Goal: Task Accomplishment & Management: Complete application form

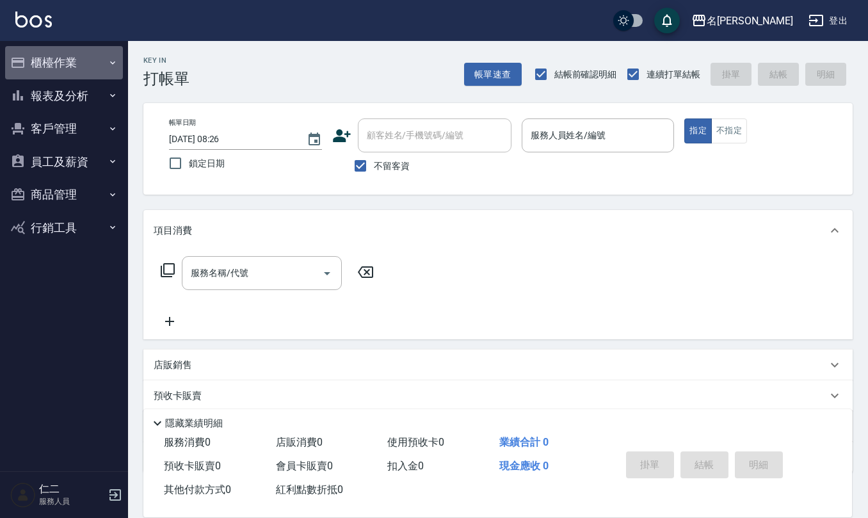
click at [114, 65] on icon "button" at bounding box center [113, 63] width 10 height 10
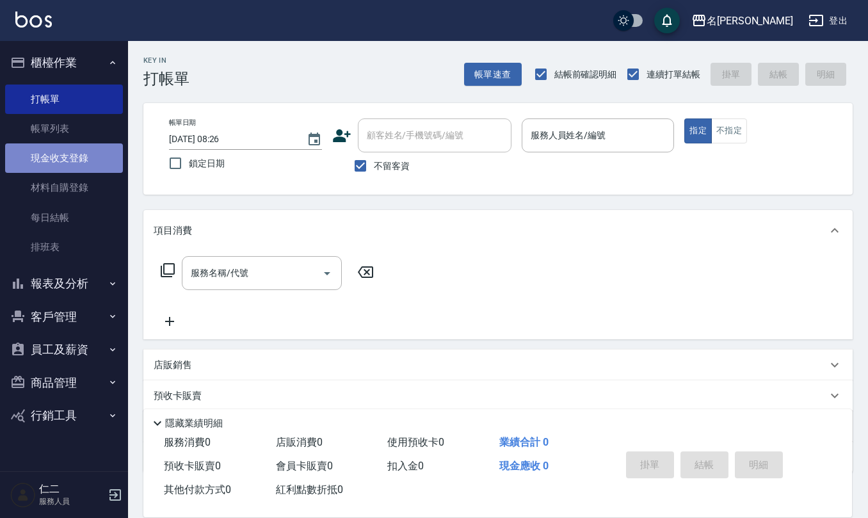
click at [78, 156] on link "現金收支登錄" at bounding box center [64, 157] width 118 height 29
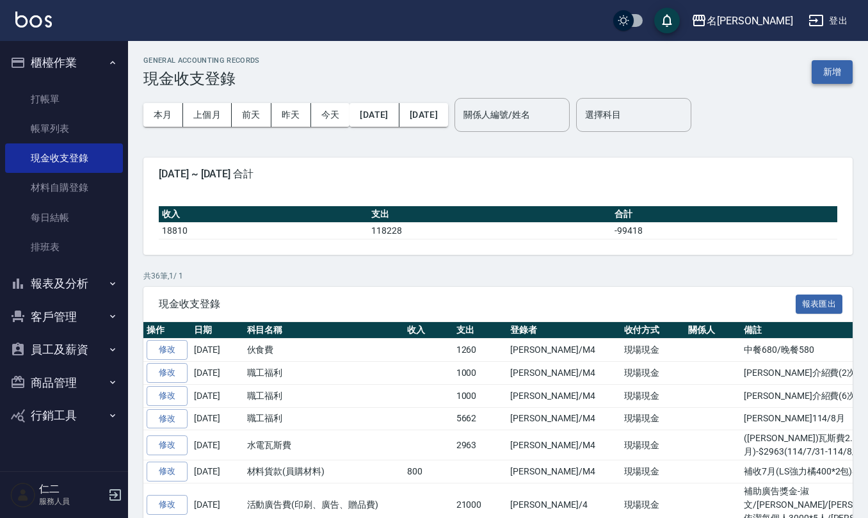
click at [822, 65] on button "新增" at bounding box center [832, 72] width 41 height 24
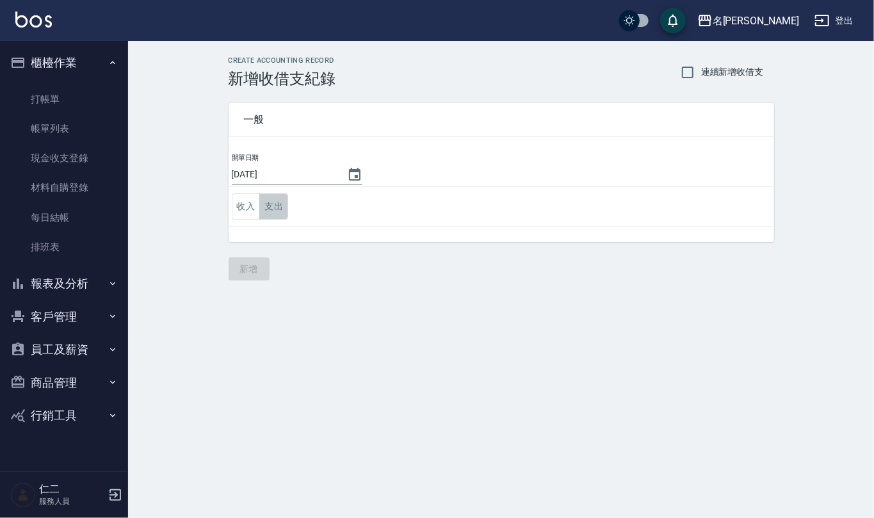
click at [274, 210] on button "支出" at bounding box center [273, 206] width 29 height 26
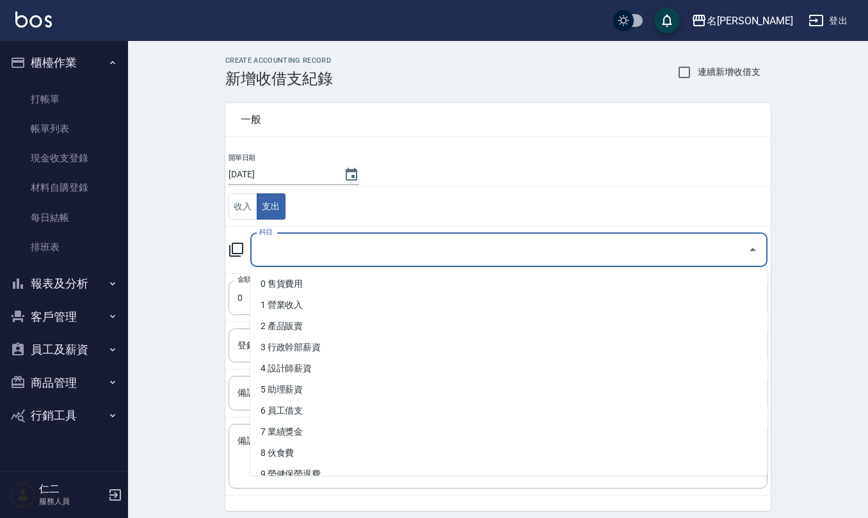
click at [284, 247] on input "科目" at bounding box center [499, 250] width 487 height 22
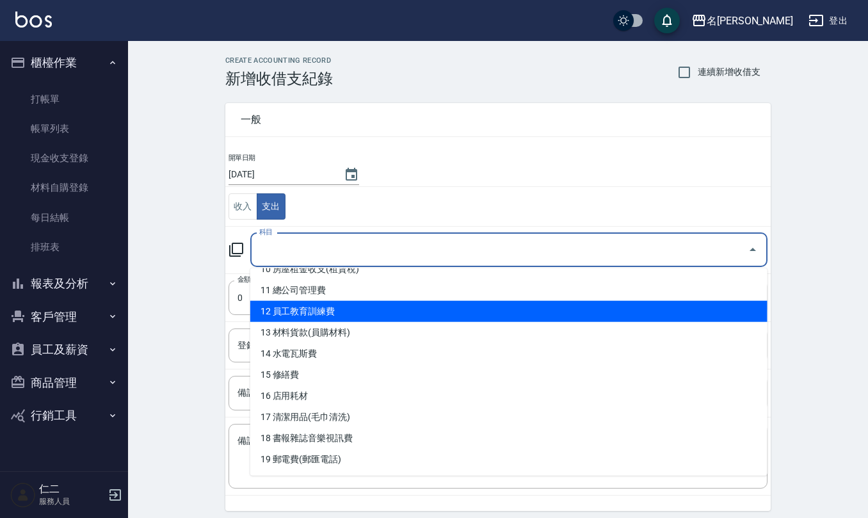
scroll to position [256, 0]
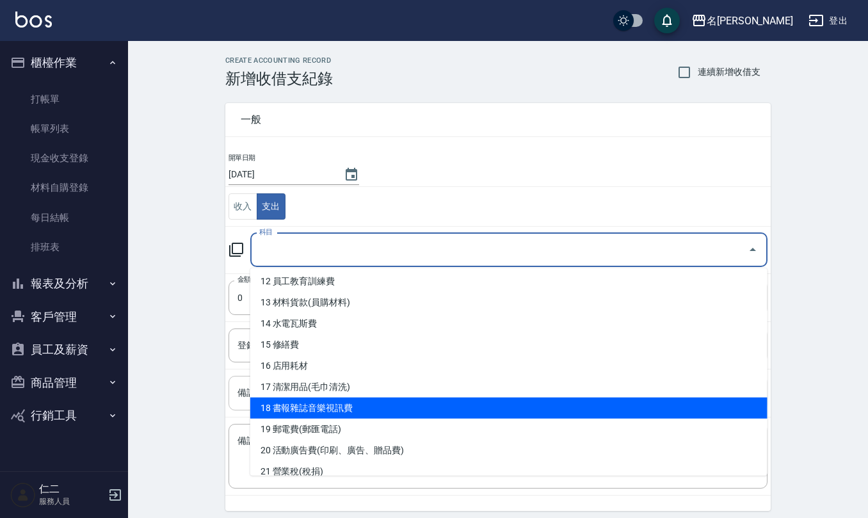
click at [347, 411] on li "18 書報雜誌音樂視訊費" at bounding box center [509, 408] width 518 height 21
type input "18 書報雜誌音樂視訊費"
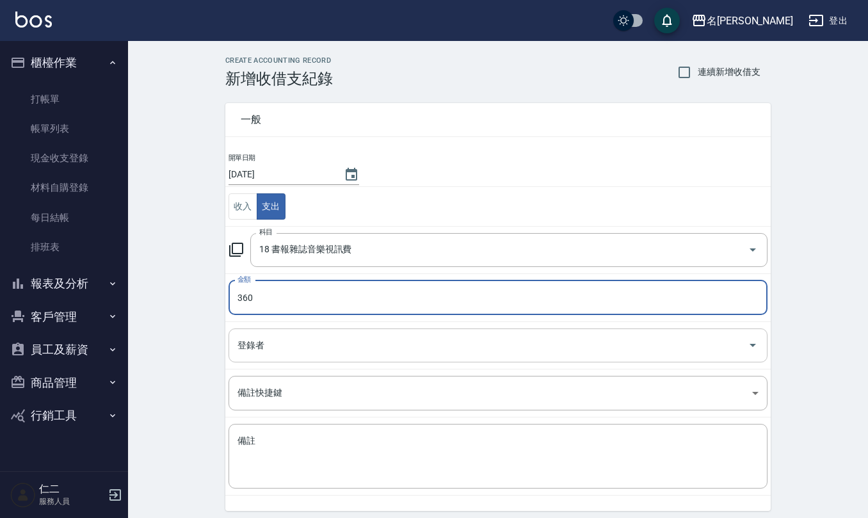
type input "360"
click at [391, 348] on input "登錄者" at bounding box center [488, 345] width 509 height 22
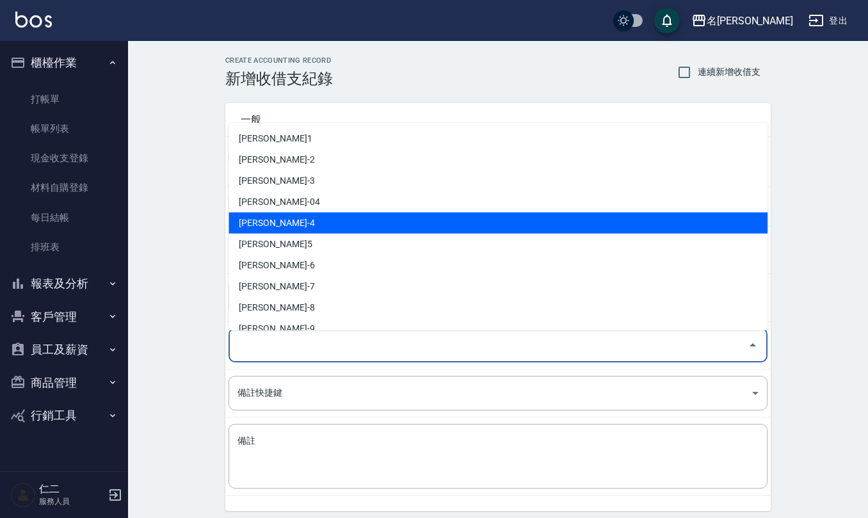
click at [379, 221] on li "[PERSON_NAME]-4" at bounding box center [498, 223] width 539 height 21
type input "[PERSON_NAME]-4"
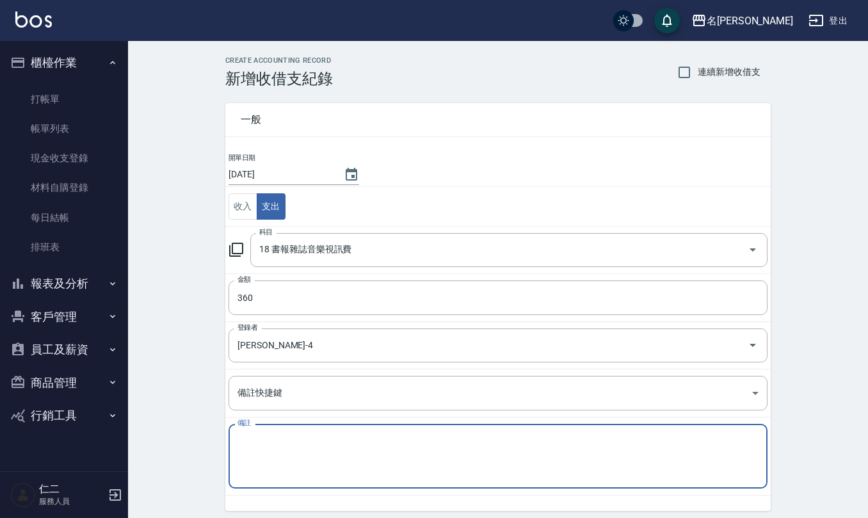
click at [368, 452] on textarea "備註" at bounding box center [498, 457] width 521 height 44
type textarea "j"
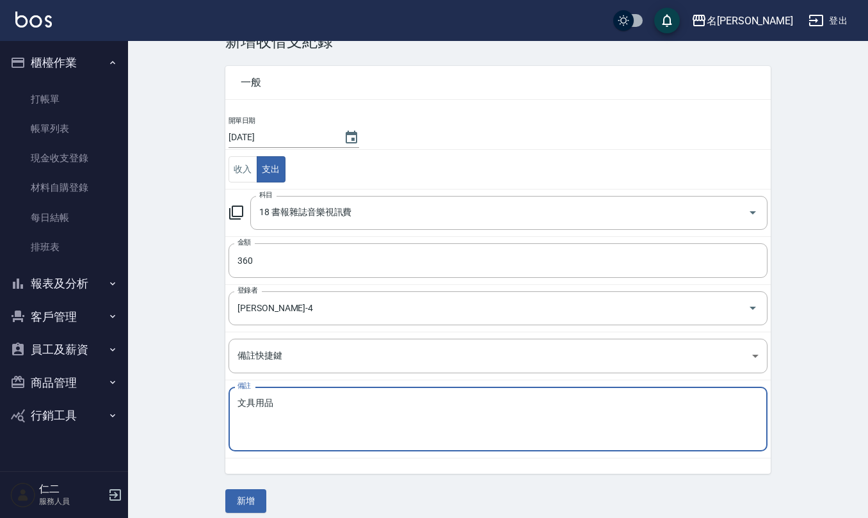
scroll to position [49, 0]
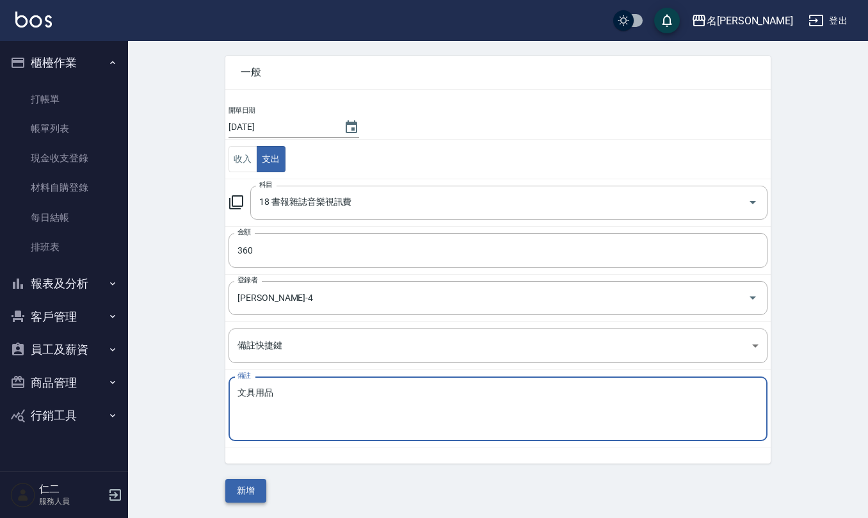
type textarea "文具用品"
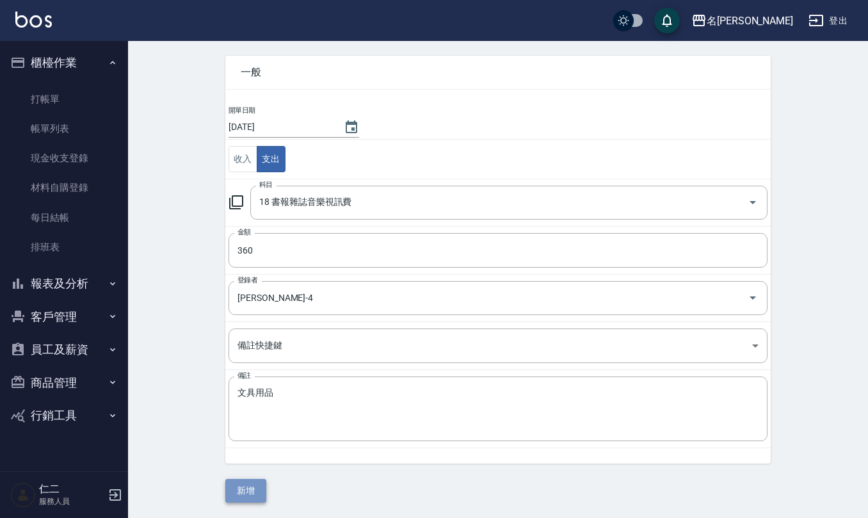
click at [252, 502] on button "新增" at bounding box center [245, 491] width 41 height 24
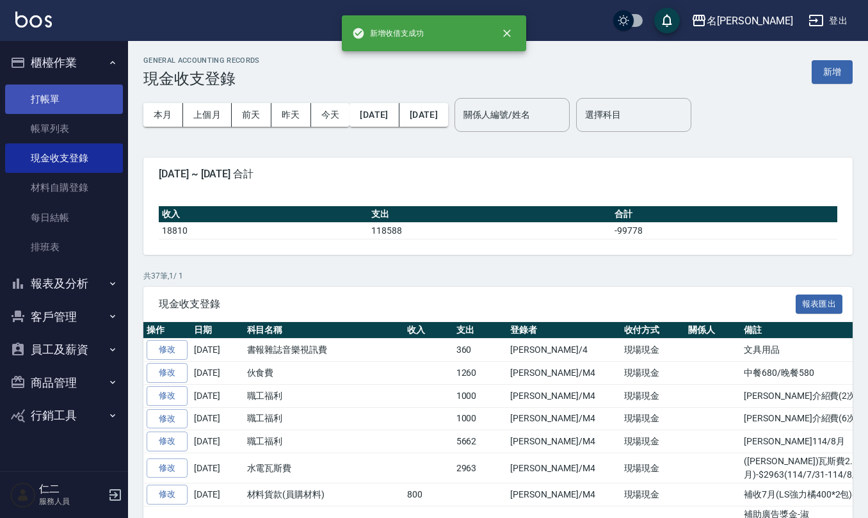
click at [72, 97] on link "打帳單" at bounding box center [64, 99] width 118 height 29
